Goal: Navigation & Orientation: Understand site structure

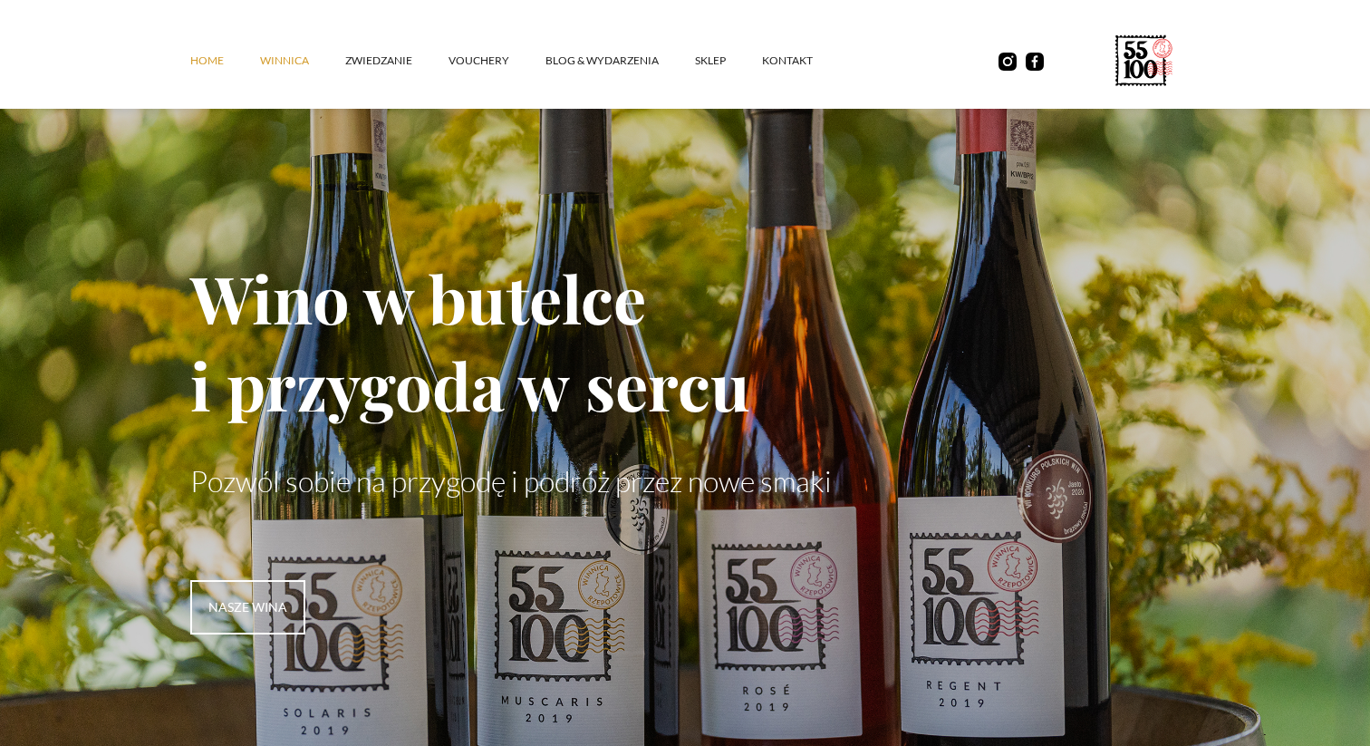
click at [288, 55] on link "winnica" at bounding box center [302, 61] width 85 height 54
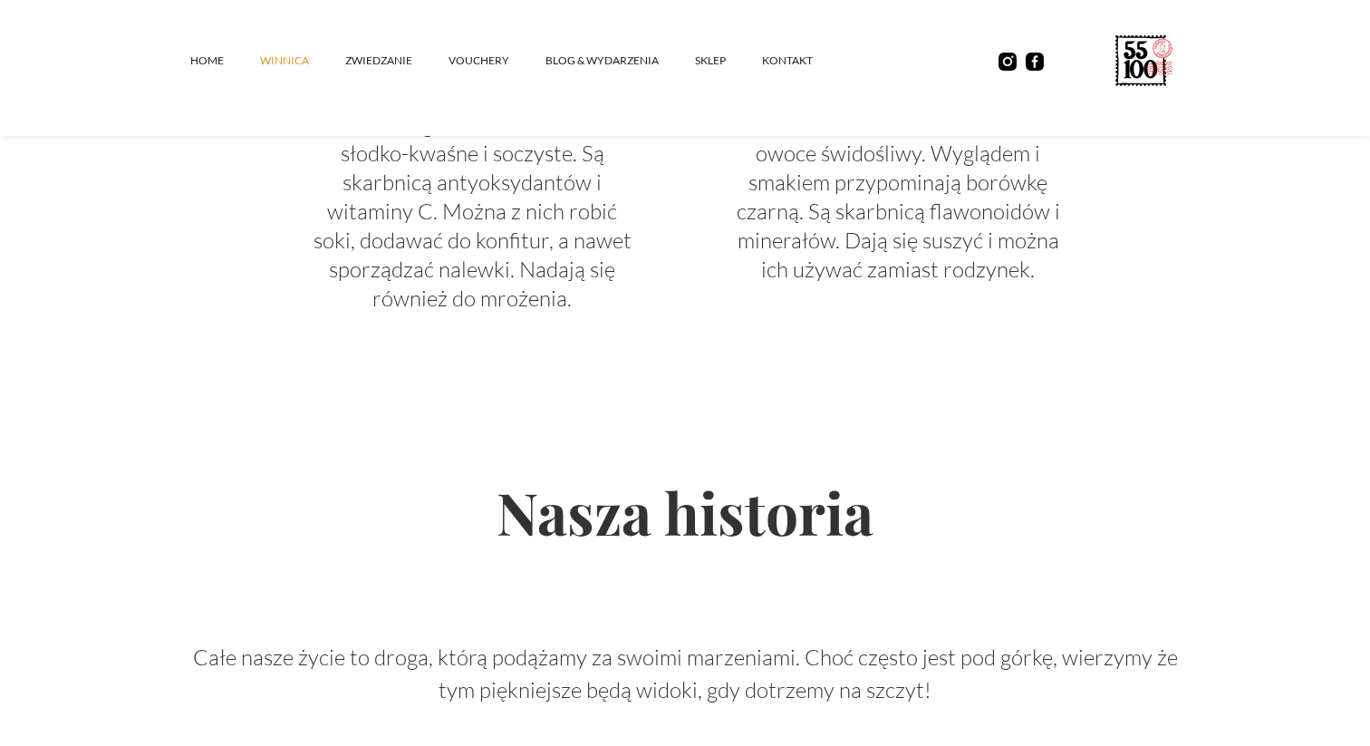
scroll to position [4383, 0]
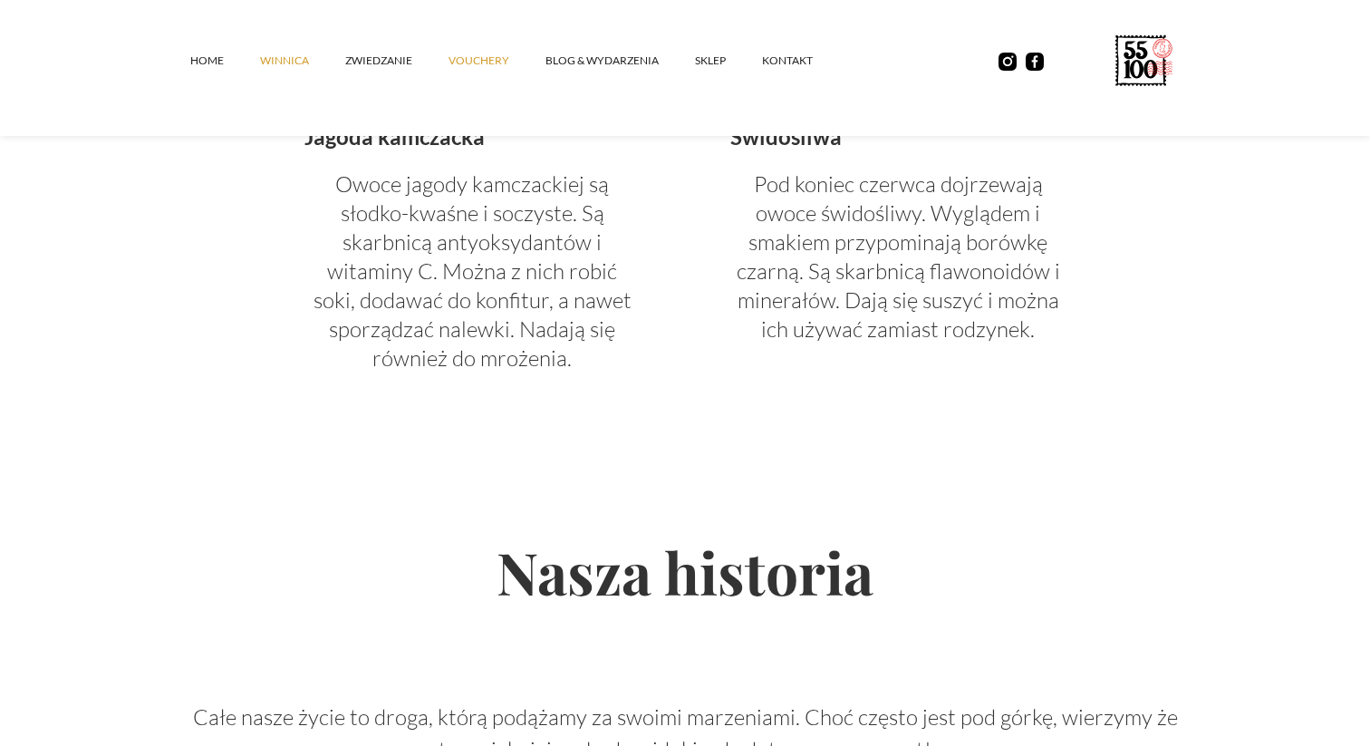
click at [487, 60] on link "vouchery" at bounding box center [497, 61] width 97 height 54
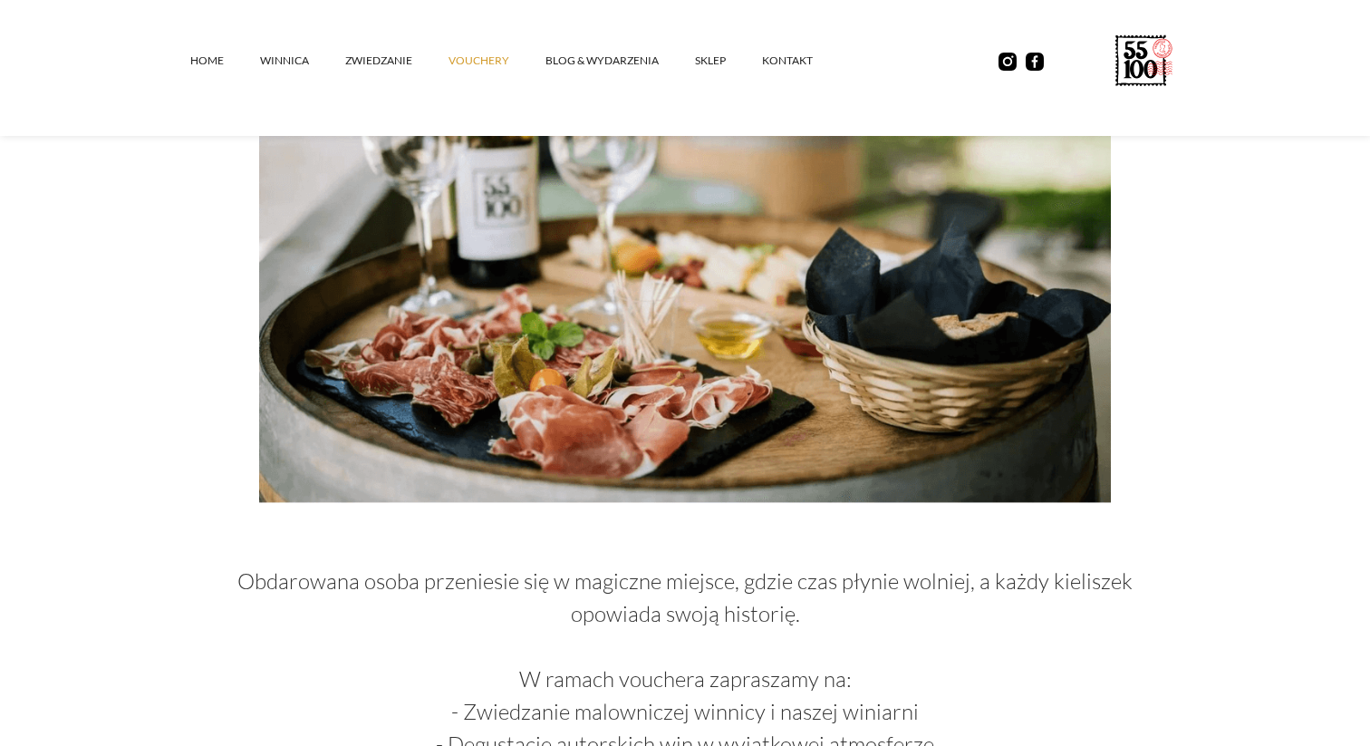
scroll to position [396, 0]
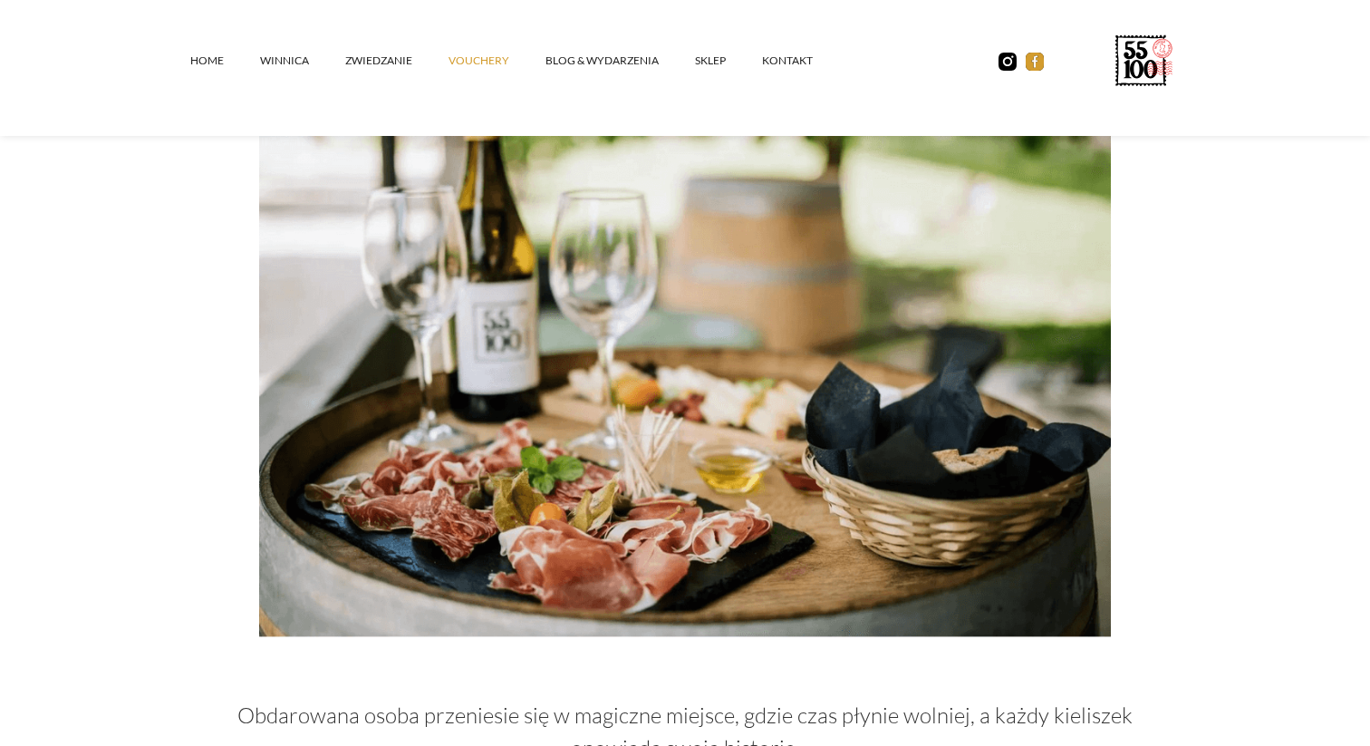
click at [1038, 56] on img at bounding box center [1035, 62] width 18 height 18
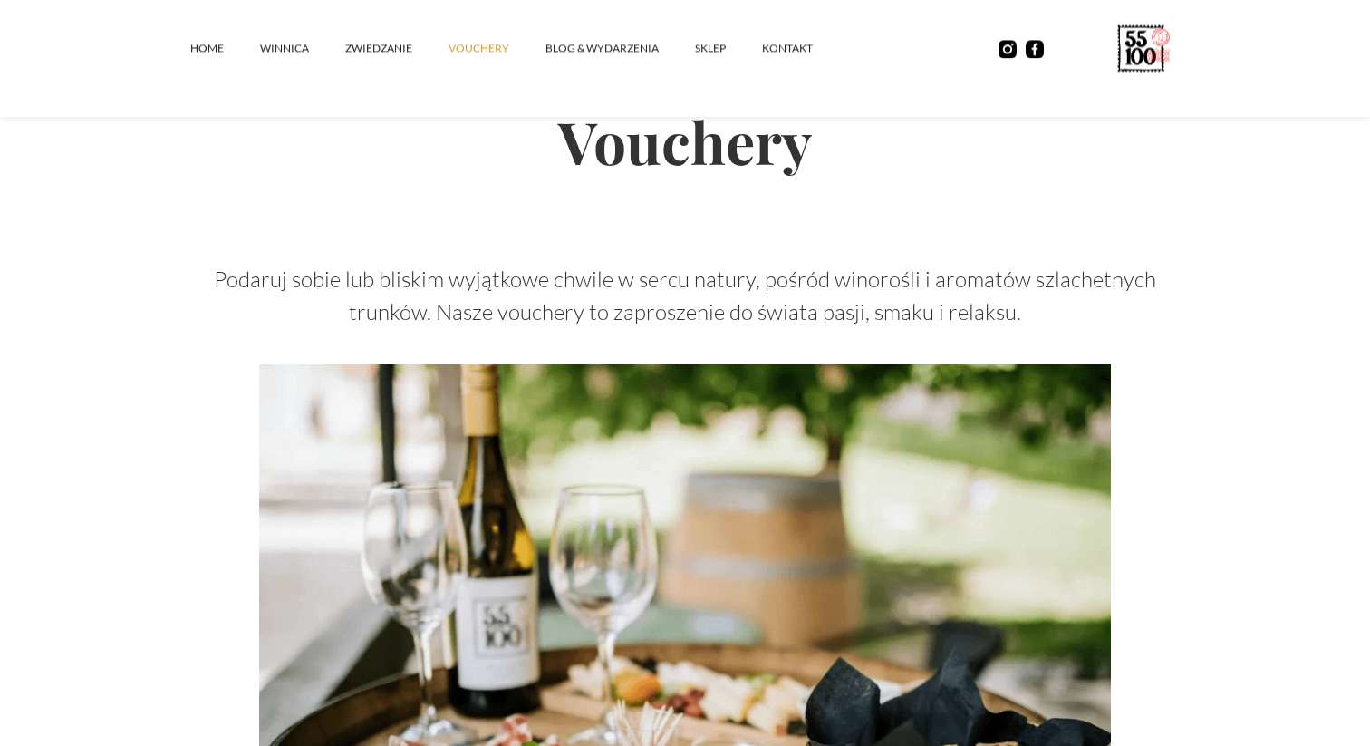
scroll to position [0, 0]
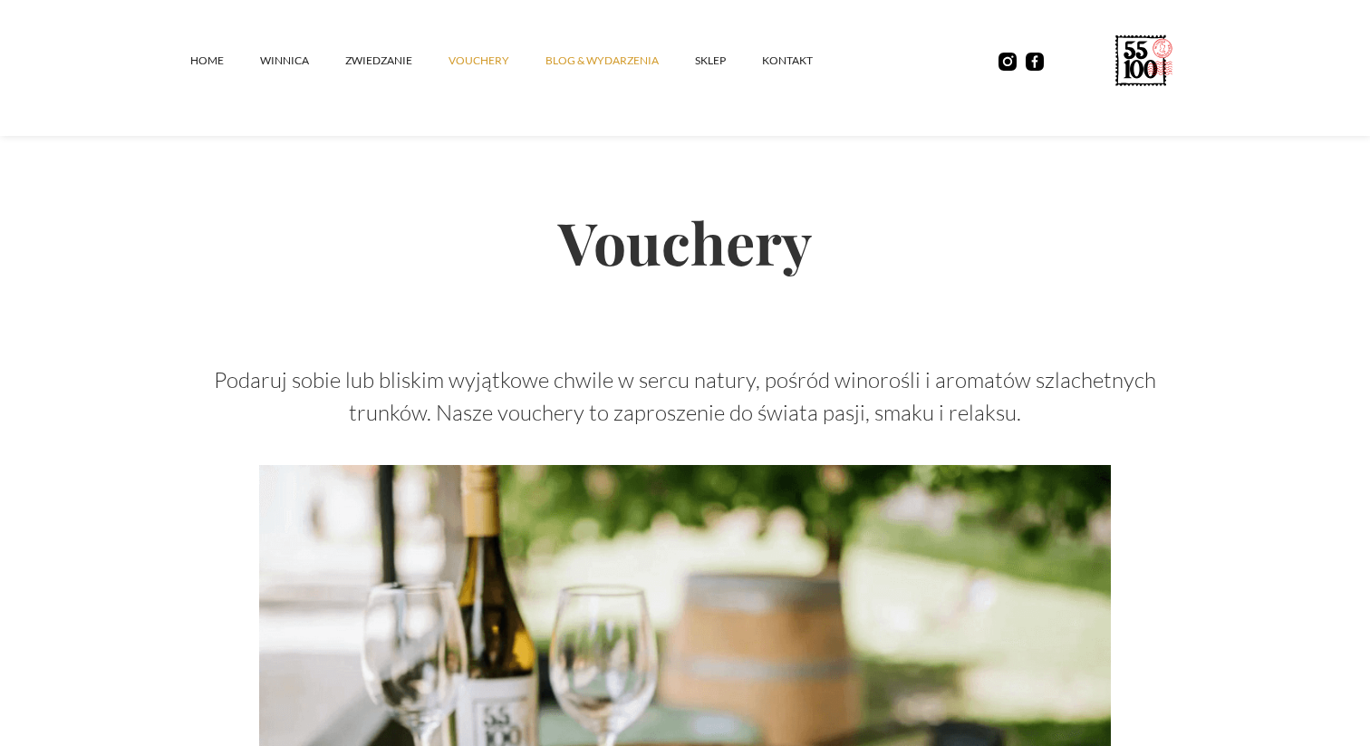
click at [614, 67] on link "Blog & Wydarzenia" at bounding box center [621, 61] width 150 height 54
click at [776, 63] on link "kontakt" at bounding box center [805, 61] width 87 height 54
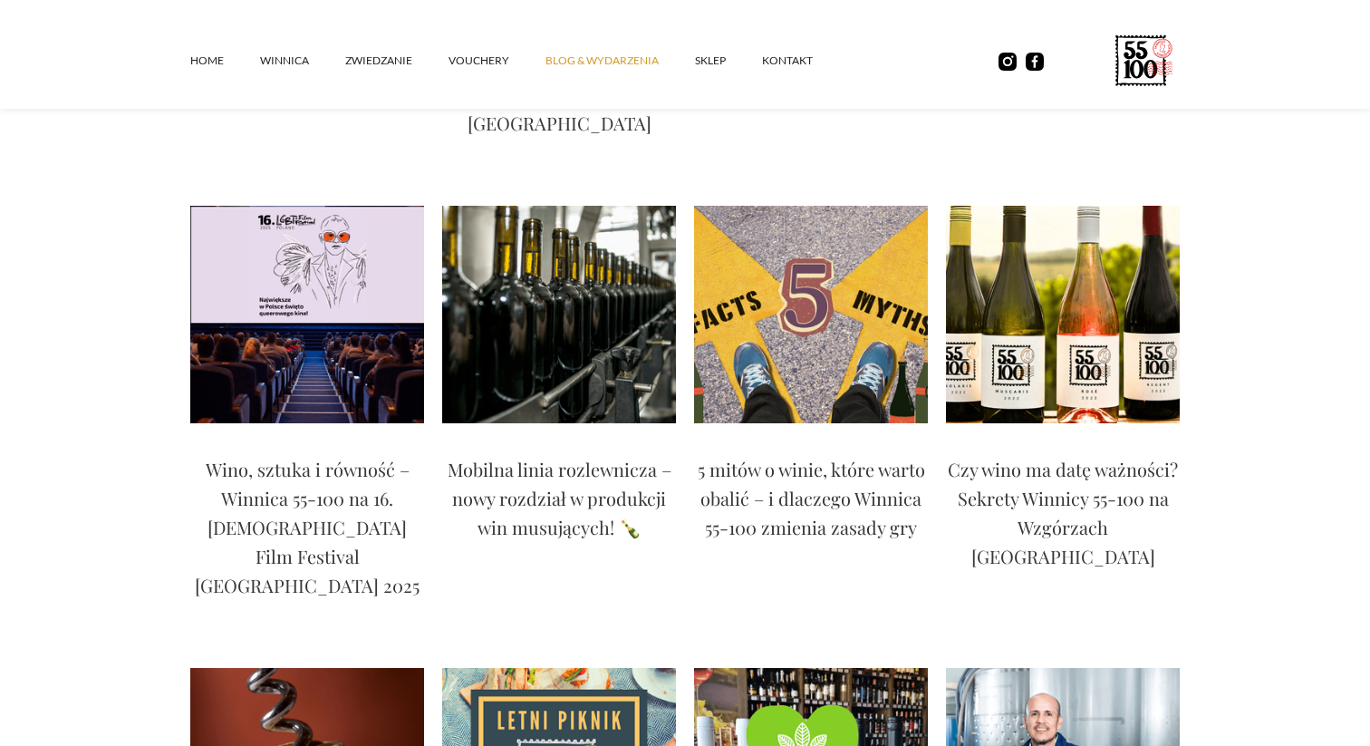
scroll to position [592, 0]
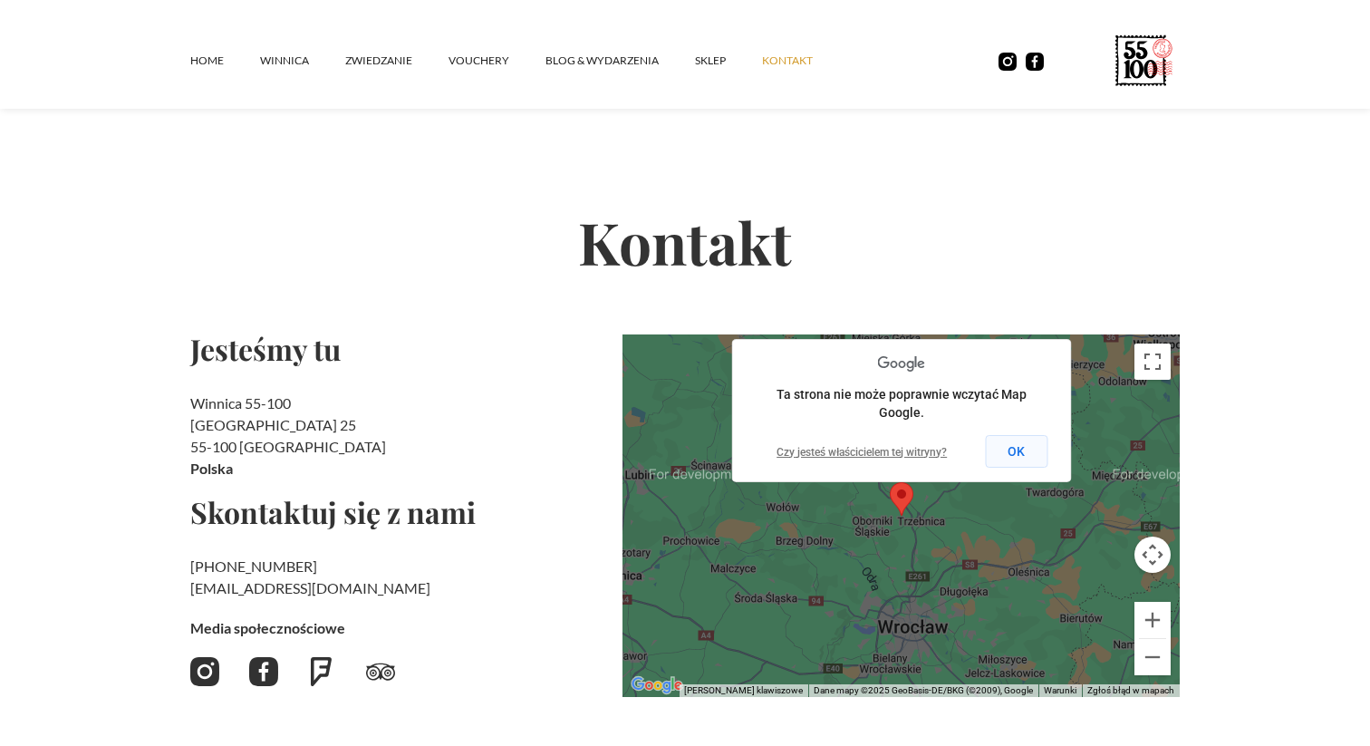
click at [1009, 452] on button "OK" at bounding box center [1016, 451] width 63 height 33
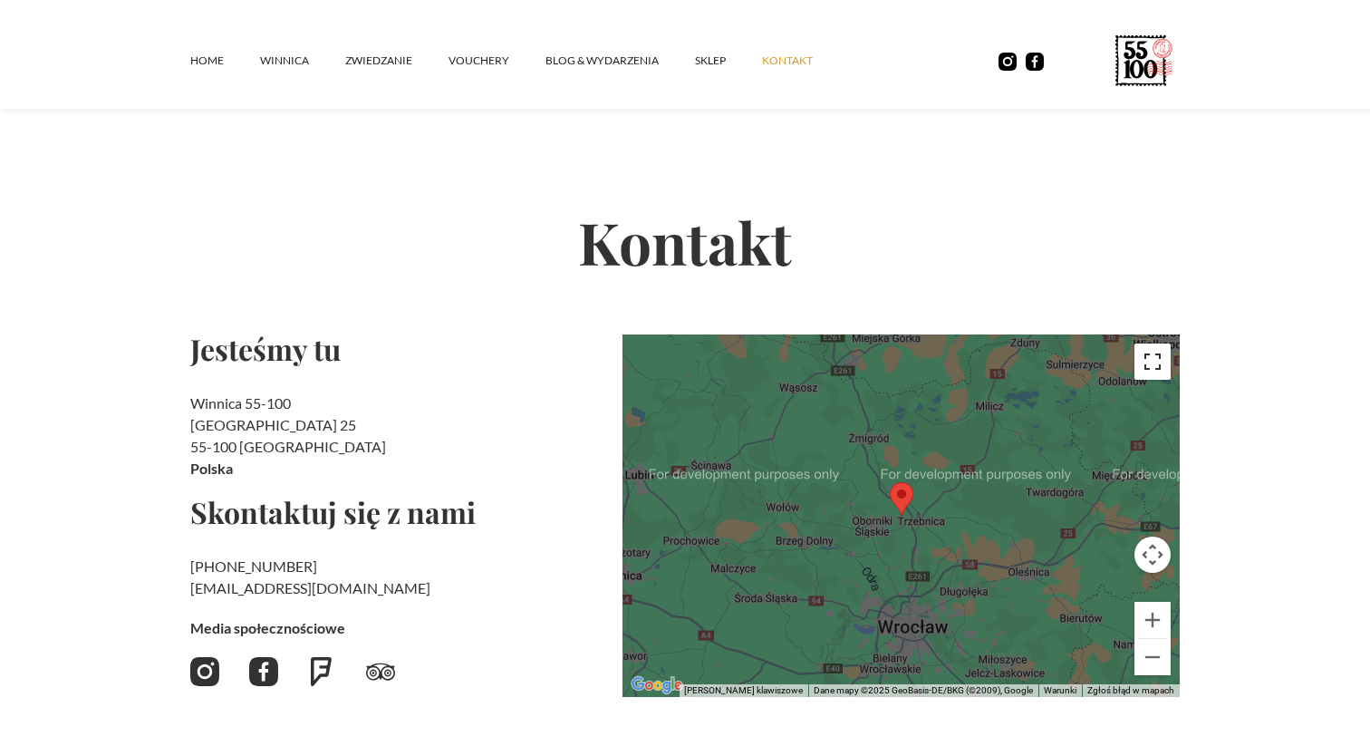
click at [1161, 365] on button "Włącz widok pełnoekranowy" at bounding box center [1153, 361] width 36 height 36
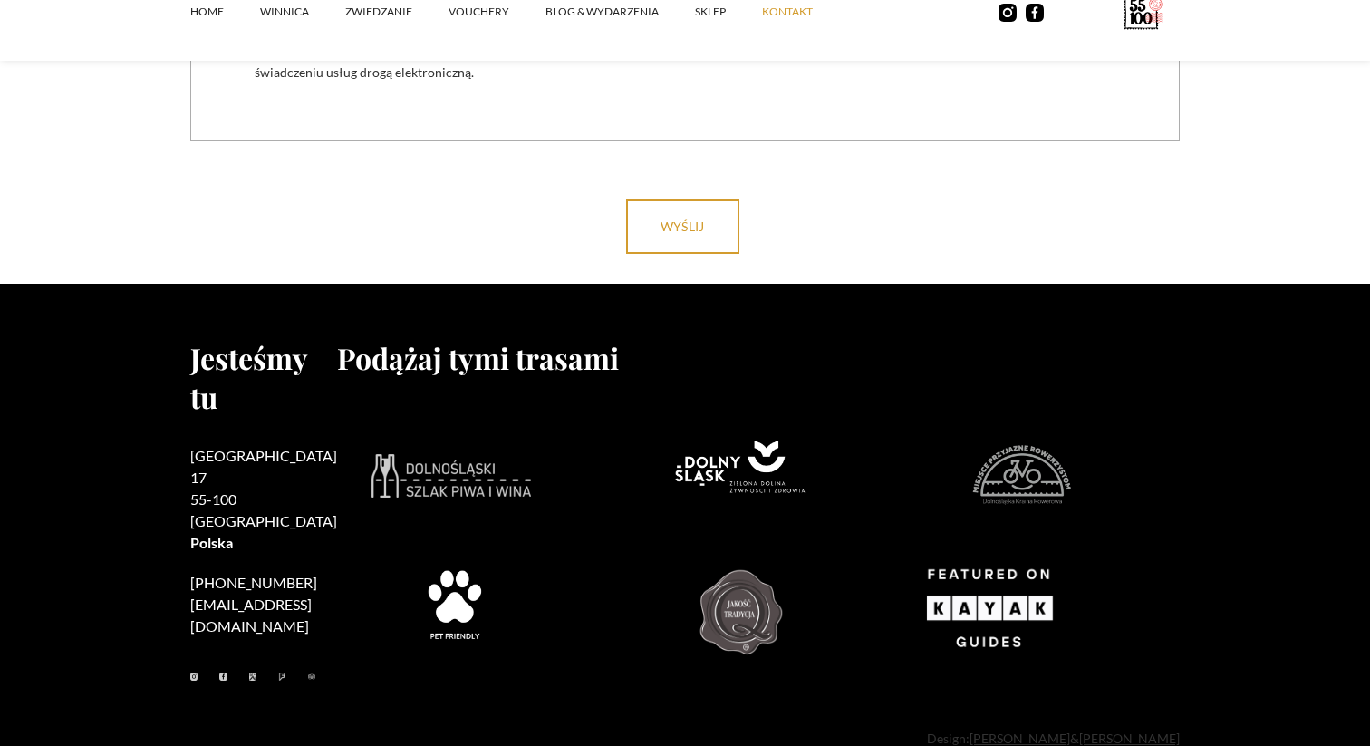
scroll to position [1531, 0]
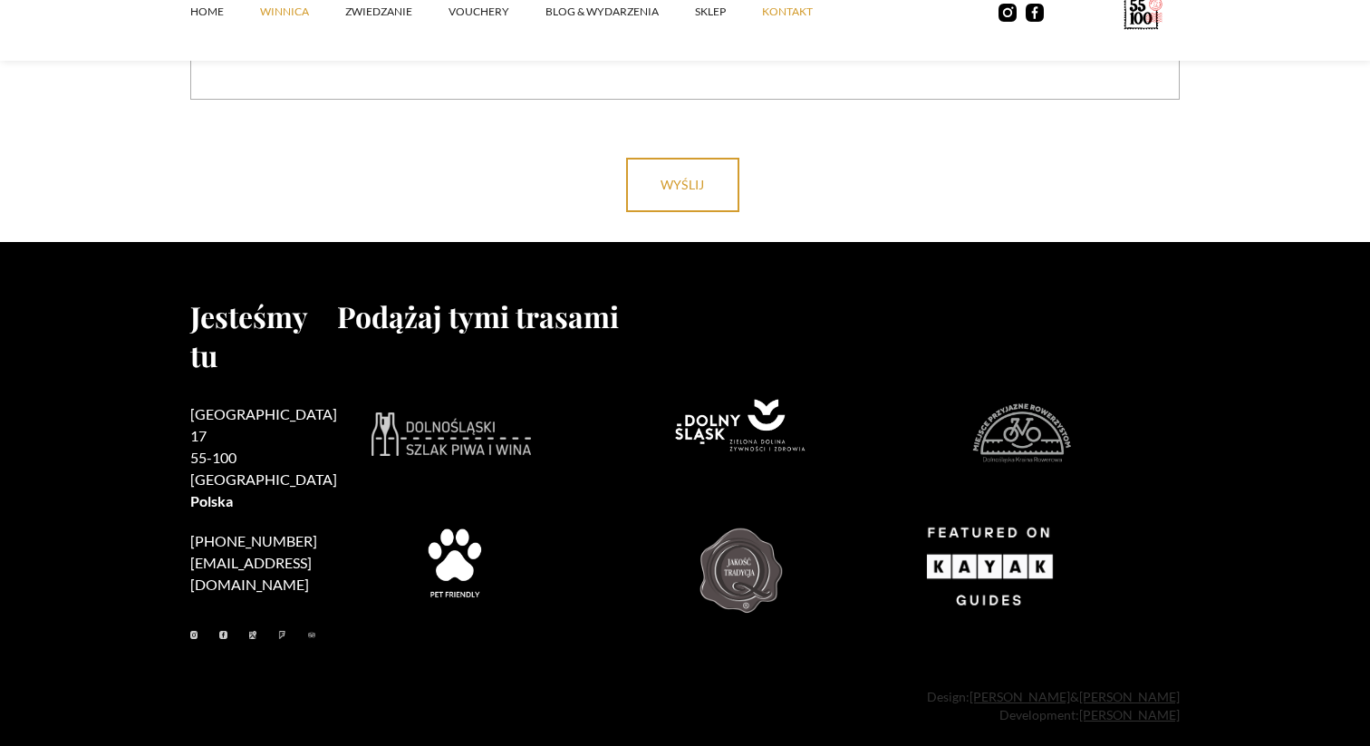
click at [305, 10] on link "winnica" at bounding box center [302, 12] width 85 height 54
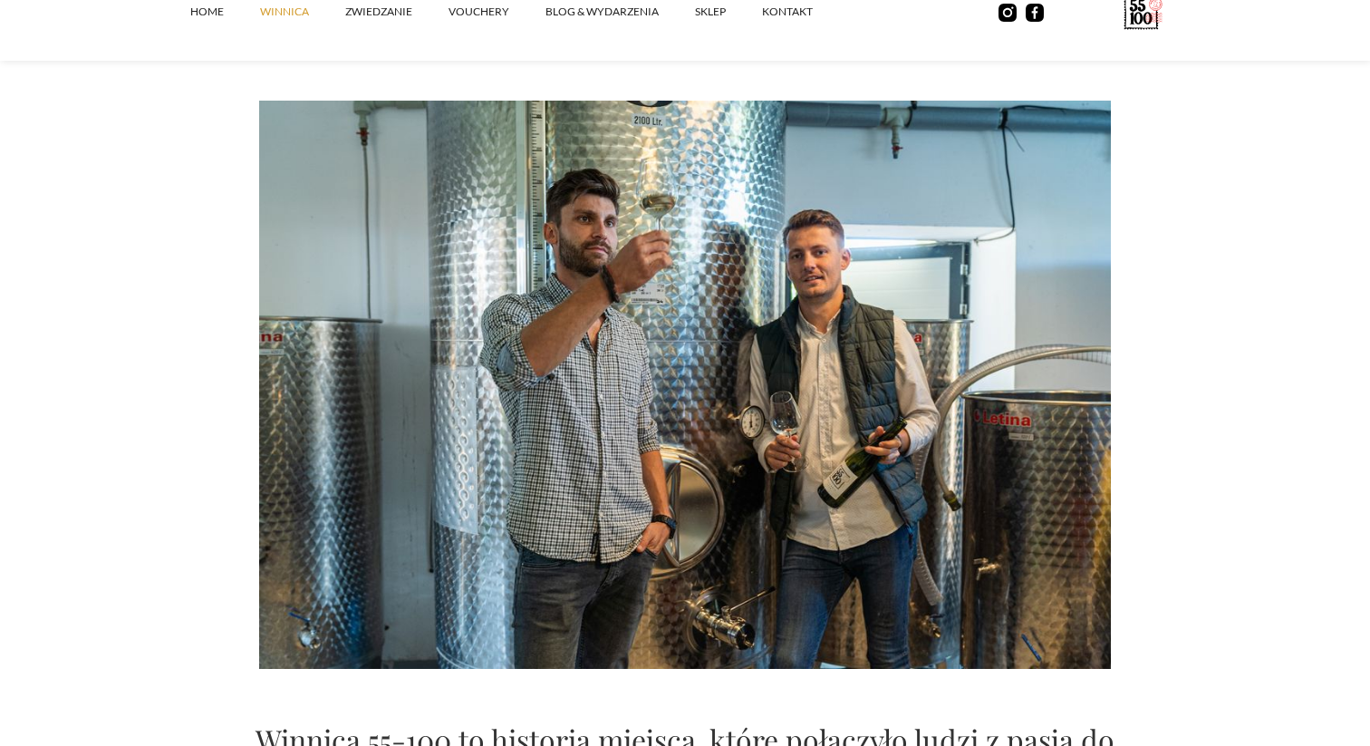
scroll to position [1367, 0]
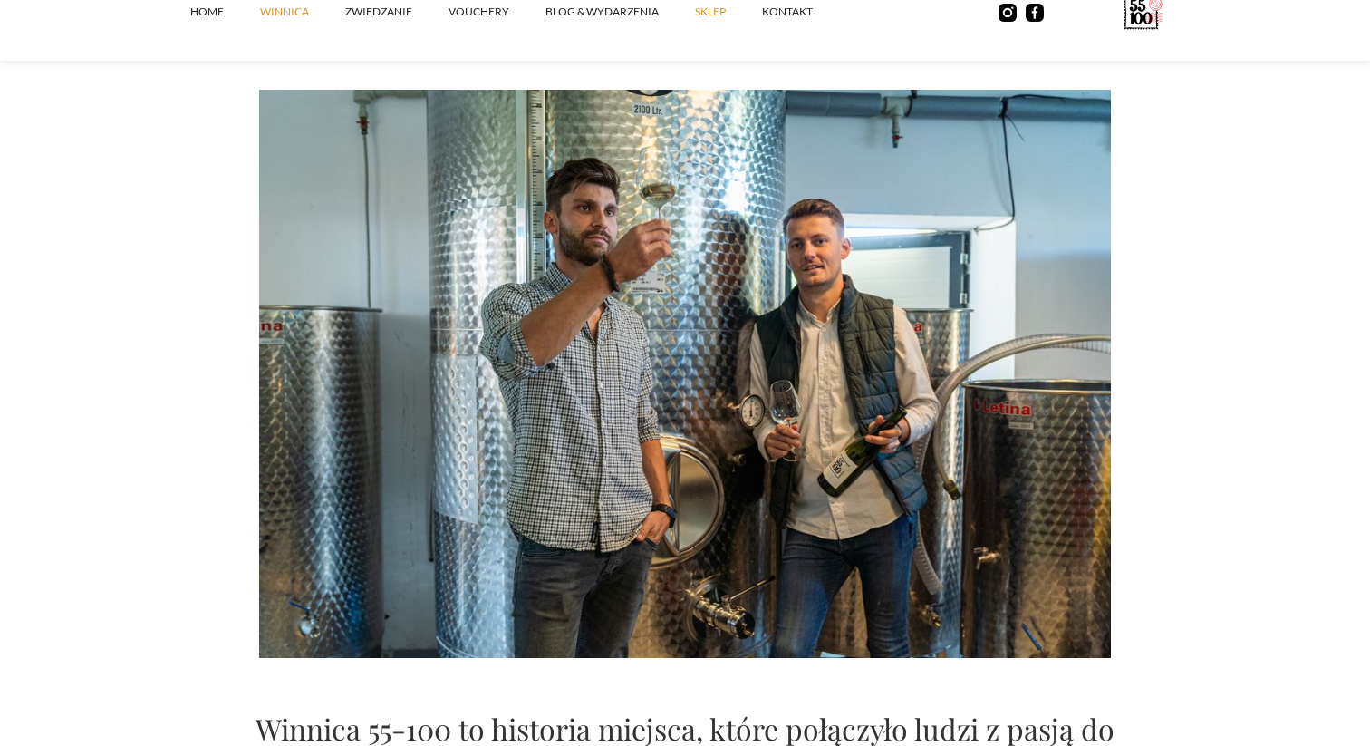
click at [718, 11] on link "SKLEP" at bounding box center [728, 12] width 67 height 54
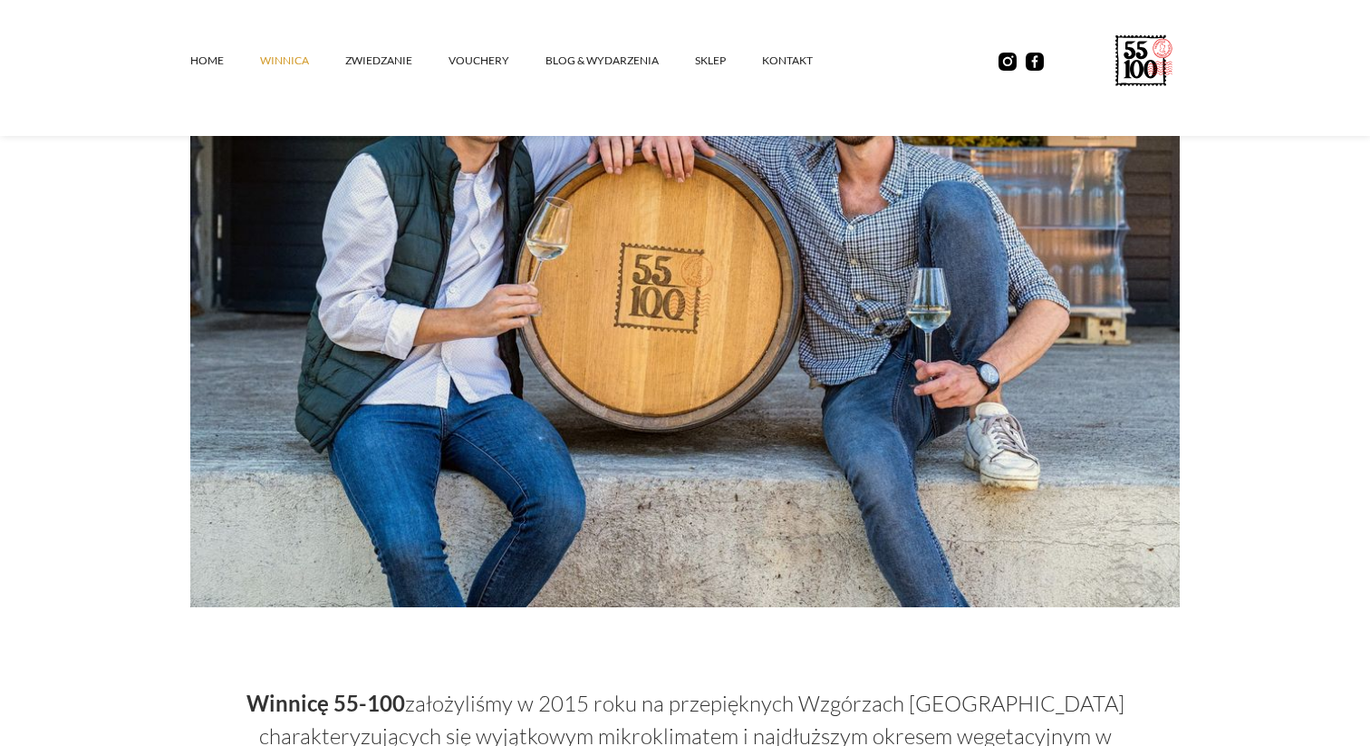
scroll to position [0, 0]
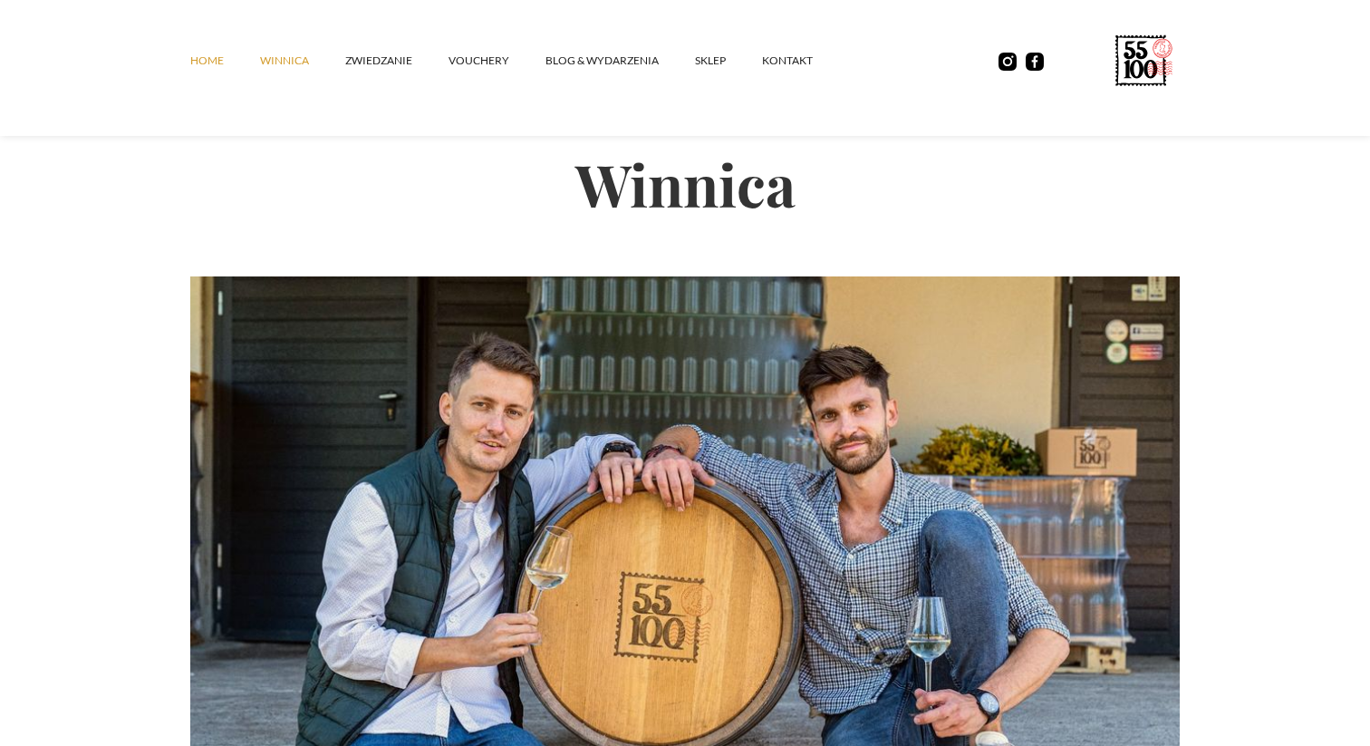
click at [206, 57] on link "Home" at bounding box center [225, 61] width 70 height 54
